Goal: Task Accomplishment & Management: Use online tool/utility

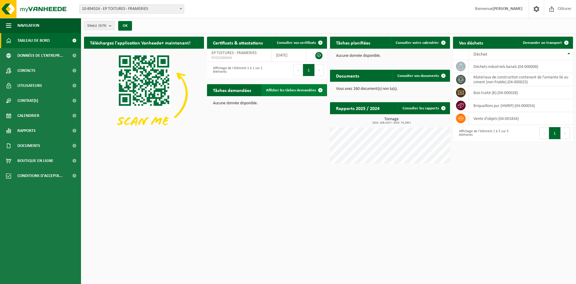
click at [290, 92] on span "Afficher les tâches demandées" at bounding box center [291, 90] width 50 height 4
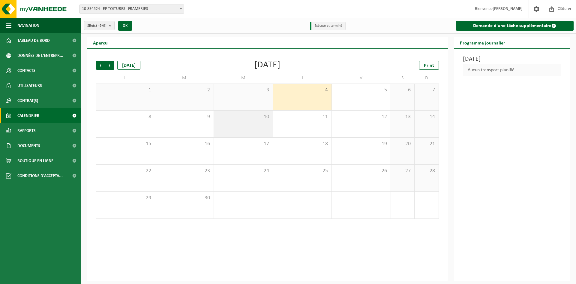
click at [264, 124] on div "10" at bounding box center [243, 123] width 59 height 27
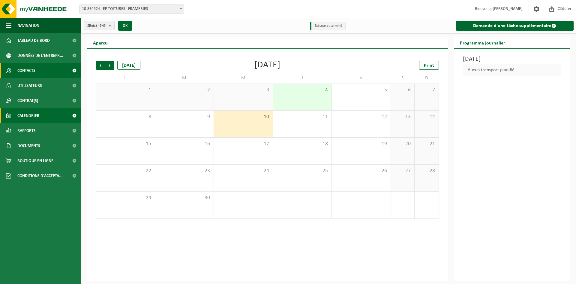
click at [49, 69] on link "Contacts" at bounding box center [40, 70] width 81 height 15
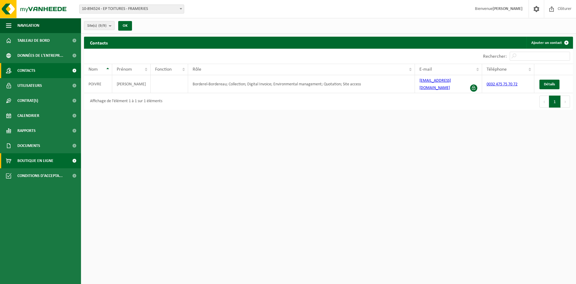
click at [52, 158] on span "Boutique en ligne" at bounding box center [35, 160] width 36 height 15
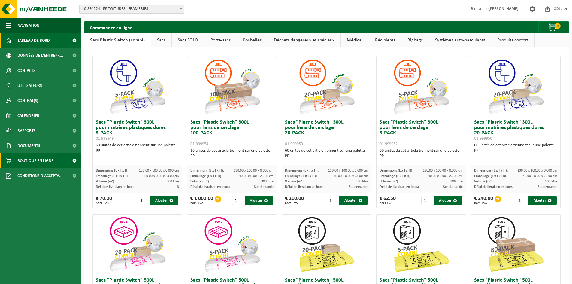
click at [46, 44] on span "Tableau de bord" at bounding box center [33, 40] width 32 height 15
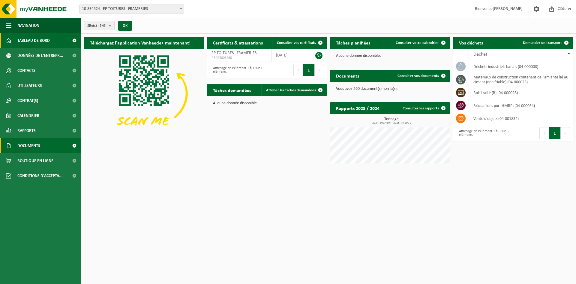
click at [33, 142] on span "Documents" at bounding box center [28, 145] width 23 height 15
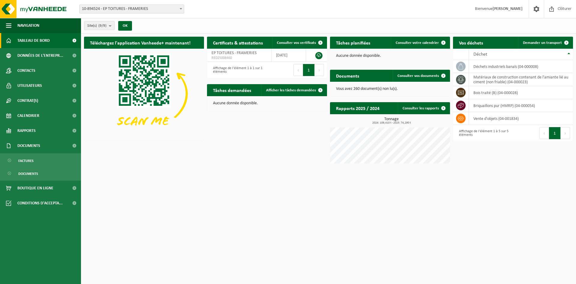
click at [39, 39] on span "Tableau de bord" at bounding box center [33, 40] width 32 height 15
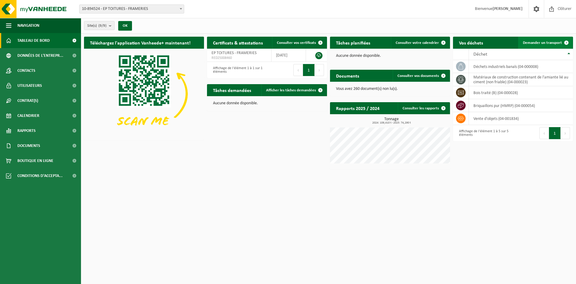
click at [536, 43] on span "Demander un transport" at bounding box center [542, 43] width 39 height 4
